Goal: Check status

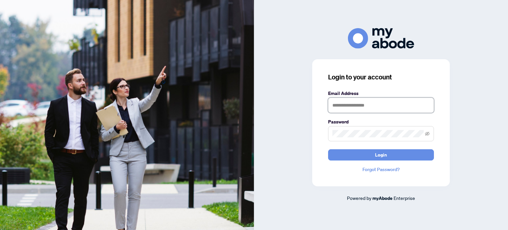
click at [386, 103] on input "text" at bounding box center [381, 105] width 106 height 15
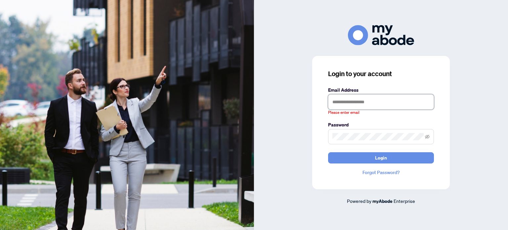
type input "**********"
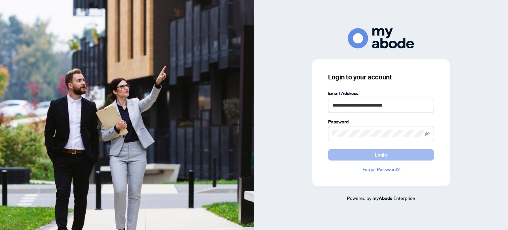
click at [376, 156] on span "Login" at bounding box center [381, 154] width 12 height 11
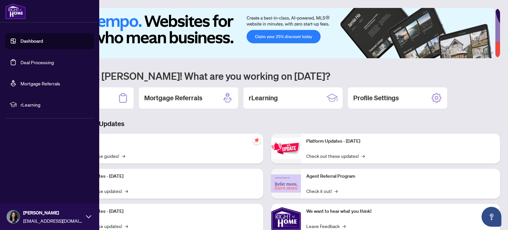
click at [21, 63] on link "Deal Processing" at bounding box center [37, 62] width 33 height 6
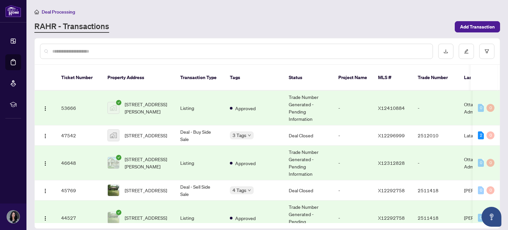
click at [266, 103] on td "Approved" at bounding box center [254, 108] width 59 height 35
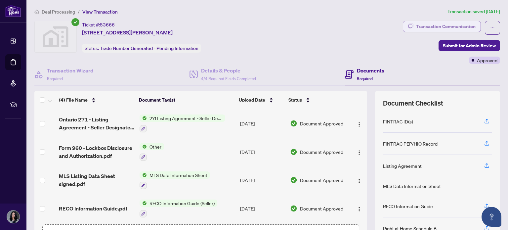
click at [460, 25] on div "Transaction Communication" at bounding box center [446, 26] width 60 height 11
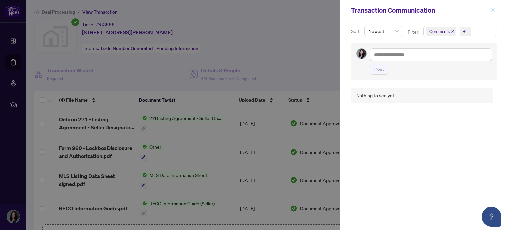
click at [494, 10] on icon "close" at bounding box center [493, 10] width 5 height 5
